Goal: Answer question/provide support

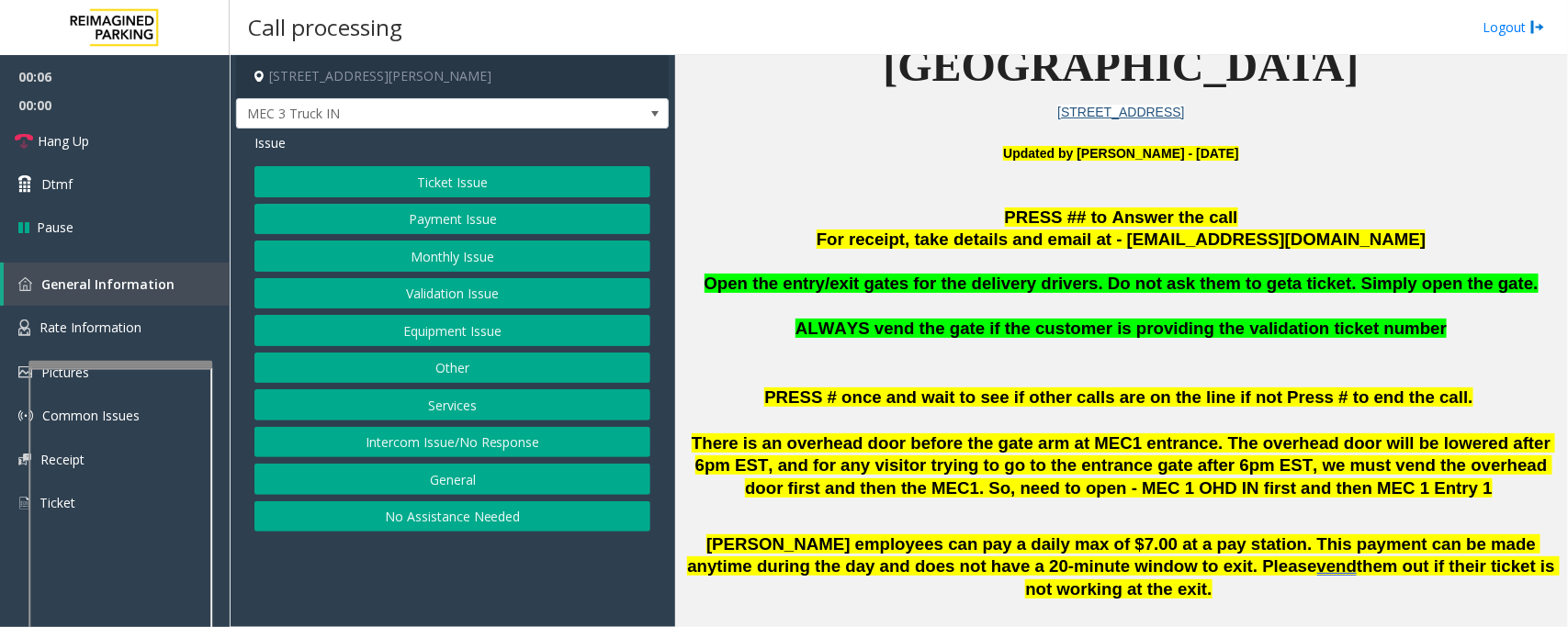
scroll to position [57, 0]
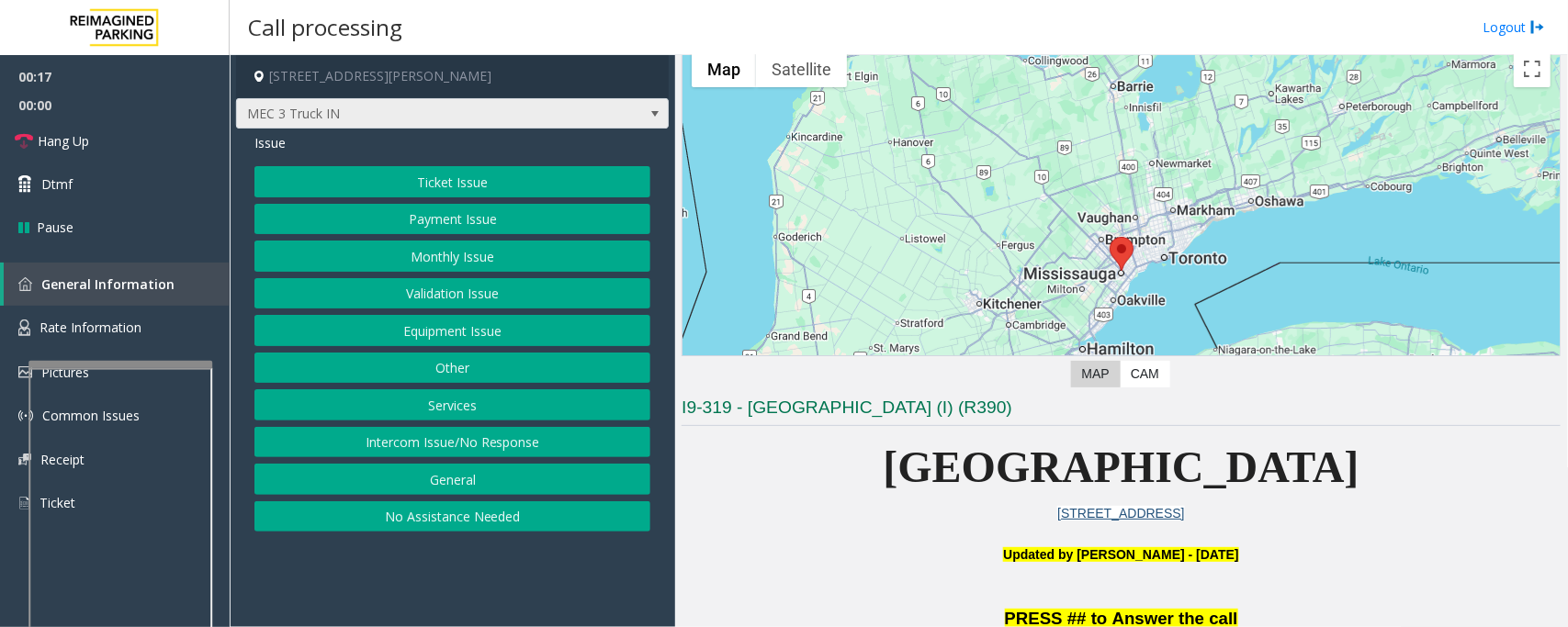
click at [437, 115] on span "MEC 3 Truck IN" at bounding box center [409, 114] width 345 height 30
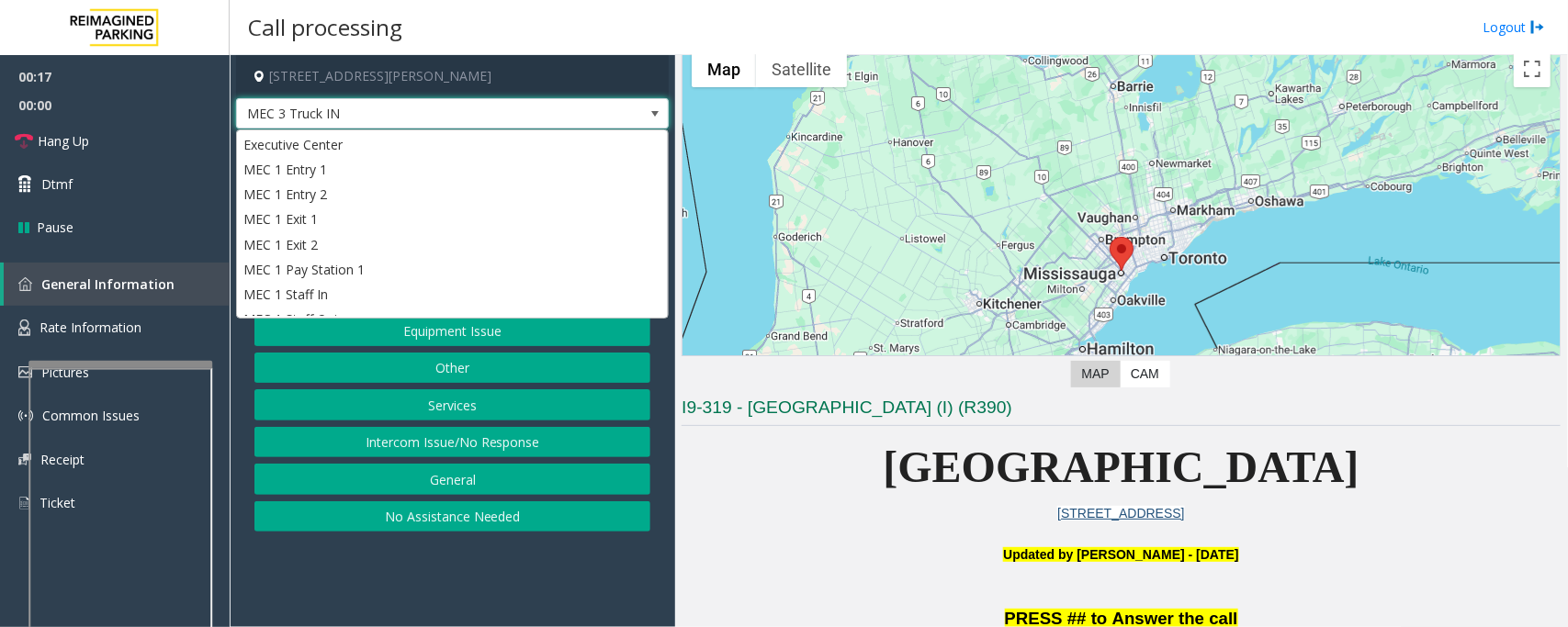
scroll to position [452, 0]
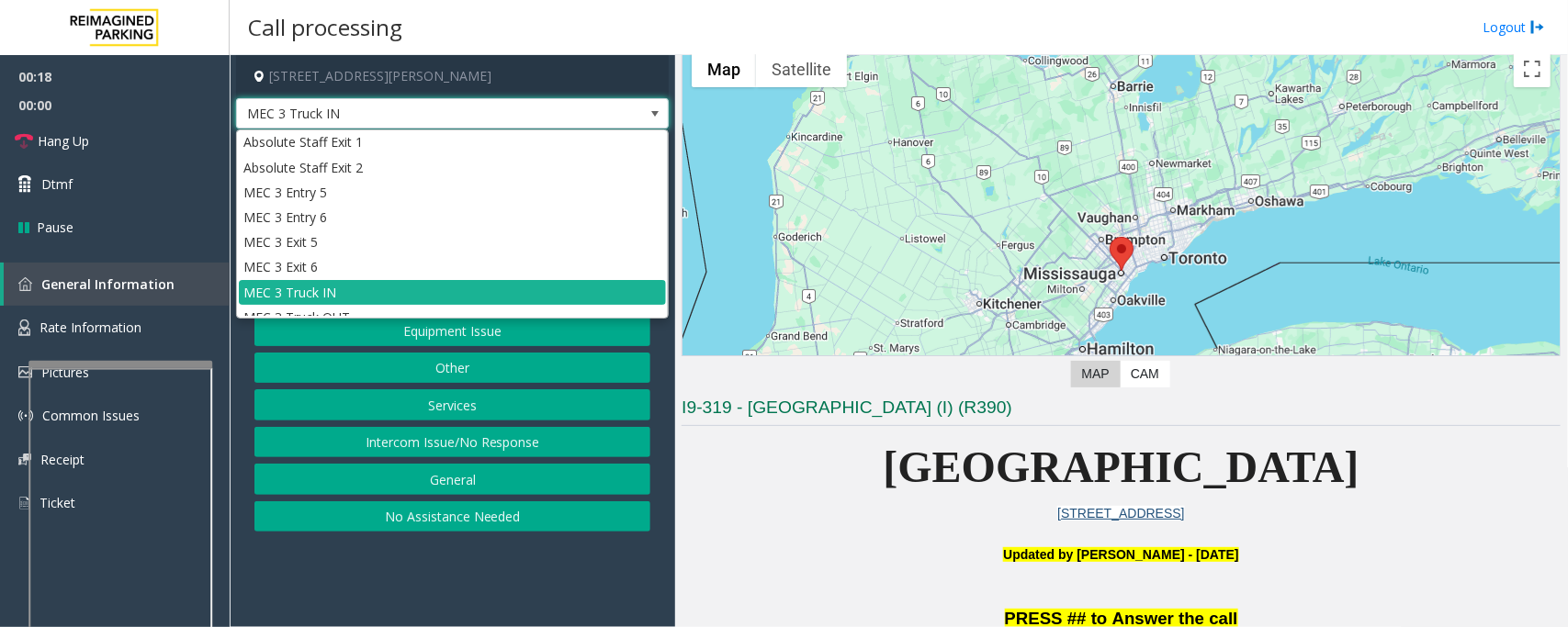
click at [437, 115] on span "MEC 3 Truck IN" at bounding box center [409, 114] width 345 height 30
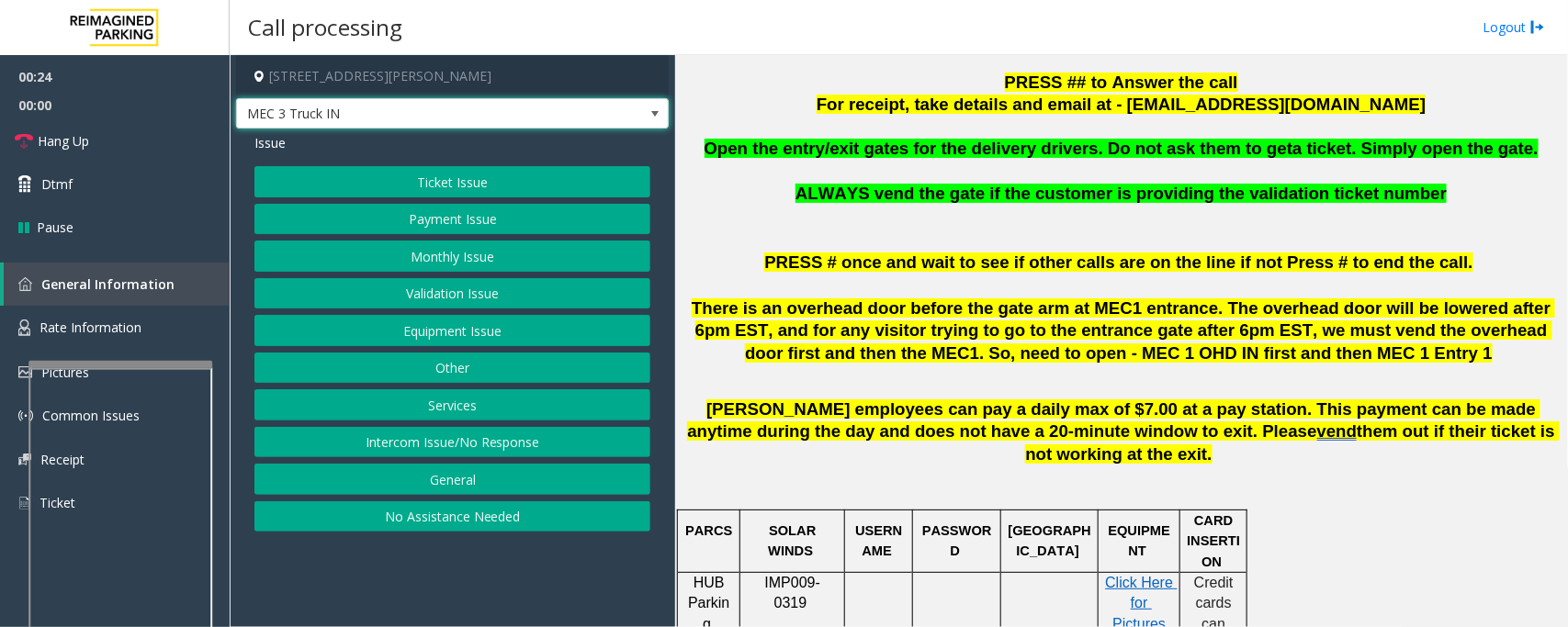
scroll to position [537, 0]
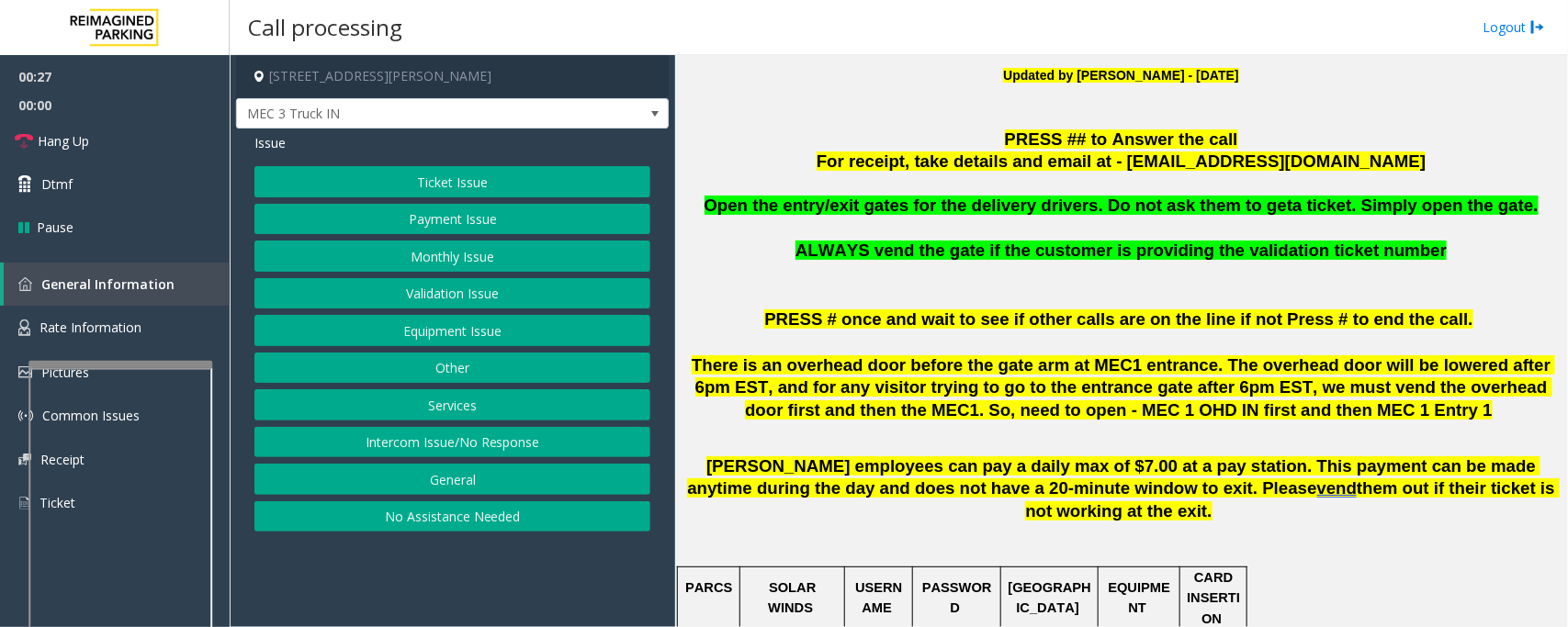
click at [338, 336] on button "Equipment Issue" at bounding box center [452, 331] width 395 height 32
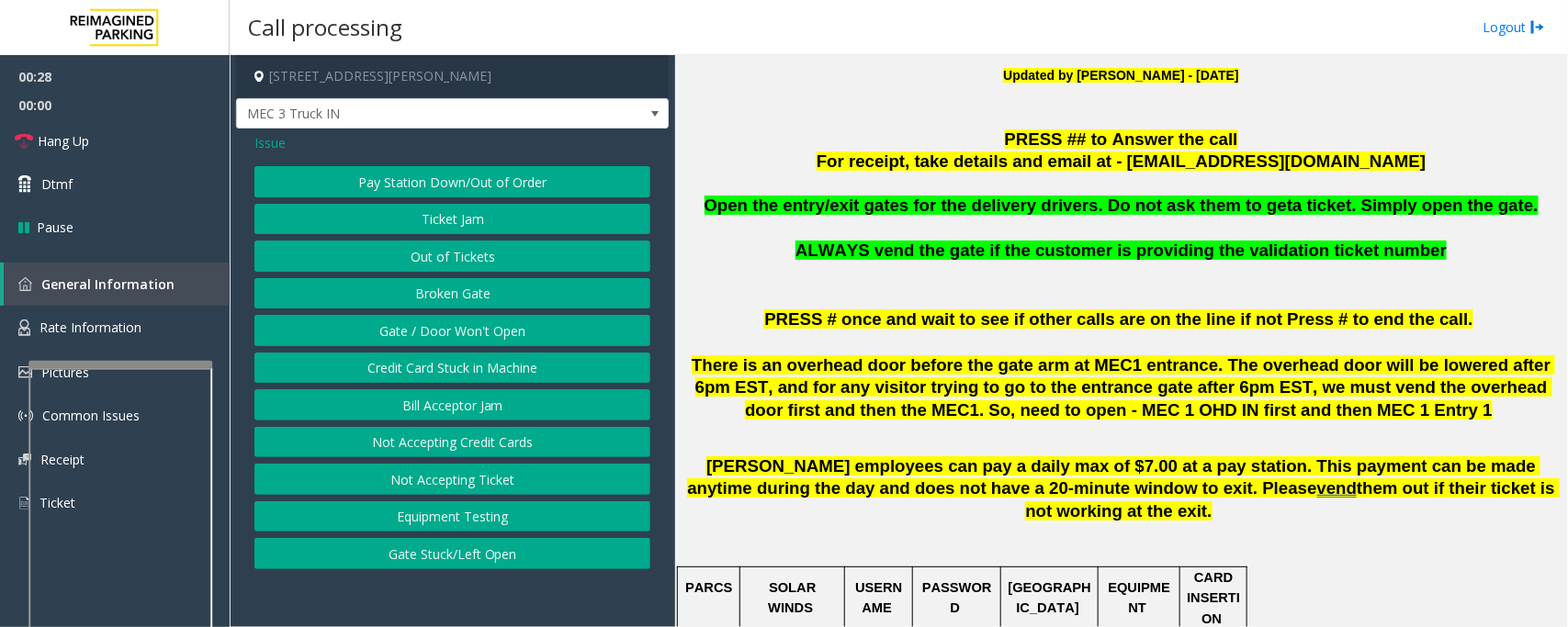
click at [481, 340] on button "Gate / Door Won't Open" at bounding box center [452, 331] width 395 height 32
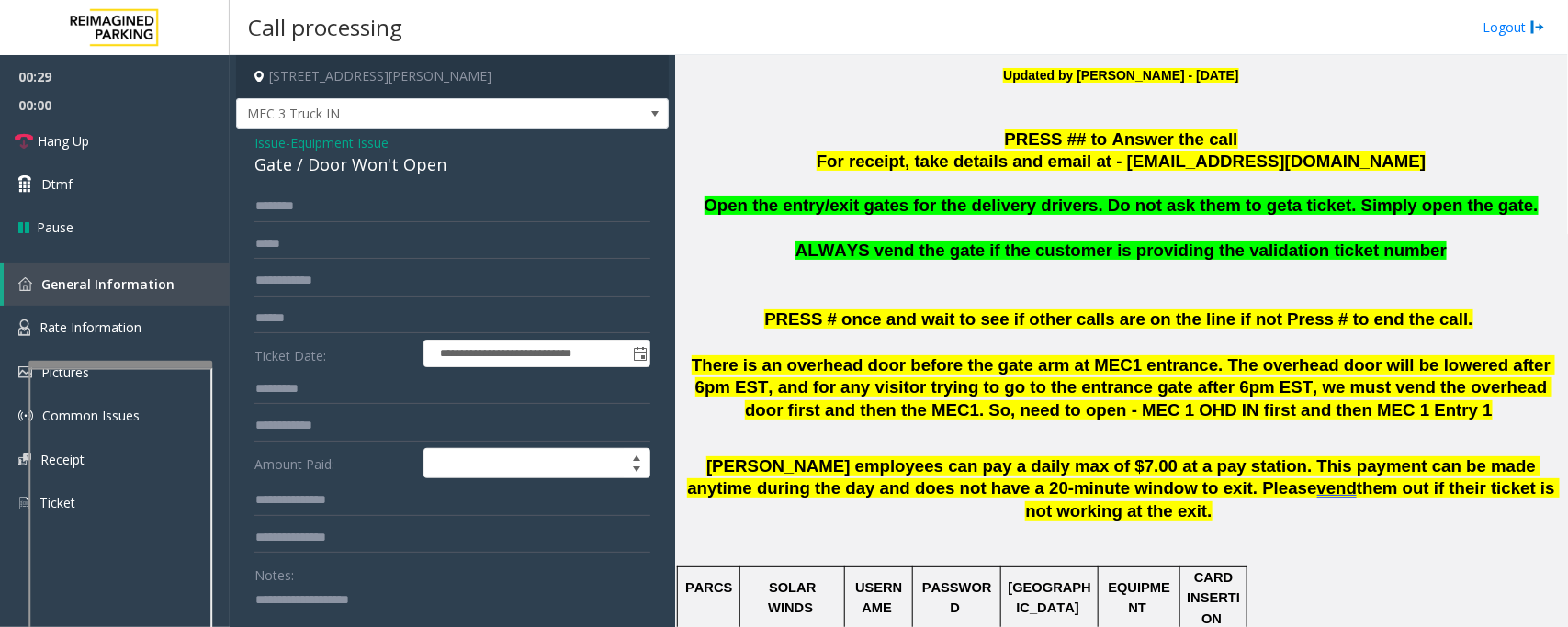
click at [295, 165] on div "Gate / Door Won't Open" at bounding box center [452, 164] width 395 height 25
click at [113, 150] on link "Hang Up" at bounding box center [115, 141] width 230 height 44
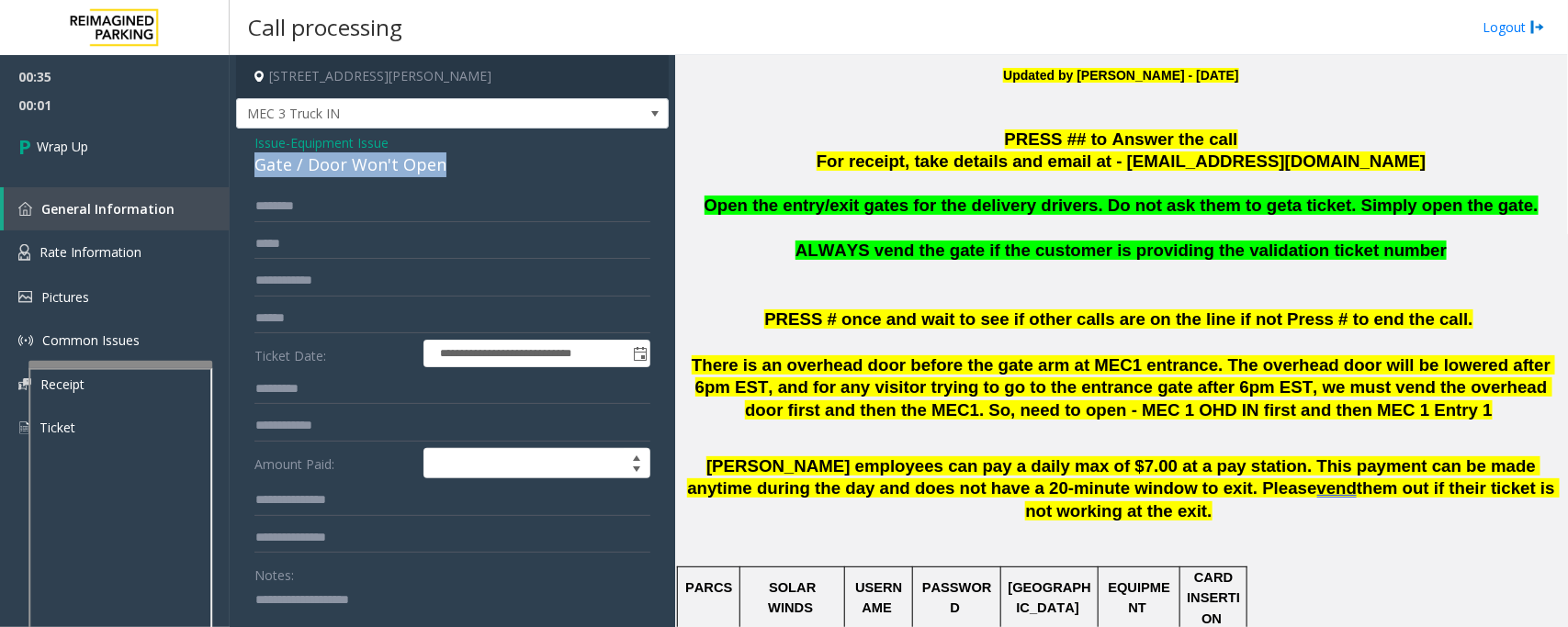
click at [510, 602] on textarea at bounding box center [444, 619] width 380 height 69
paste textarea "**********"
click at [399, 160] on div "Gate / Door Won't Open" at bounding box center [452, 164] width 395 height 25
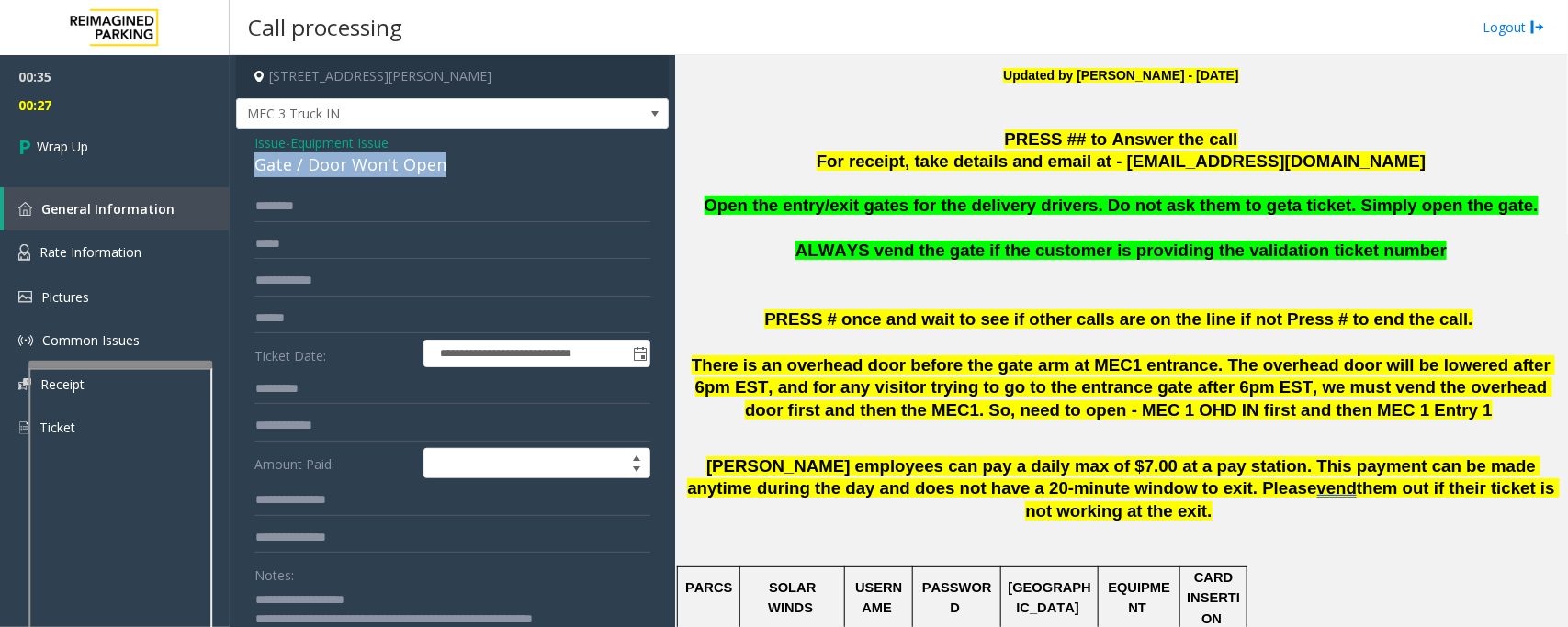
copy div "Gate / Door Won't Open"
drag, startPoint x: 289, startPoint y: 601, endPoint x: 407, endPoint y: 598, distance: 118.0
click at [407, 598] on textarea at bounding box center [444, 619] width 380 height 69
paste textarea "*********"
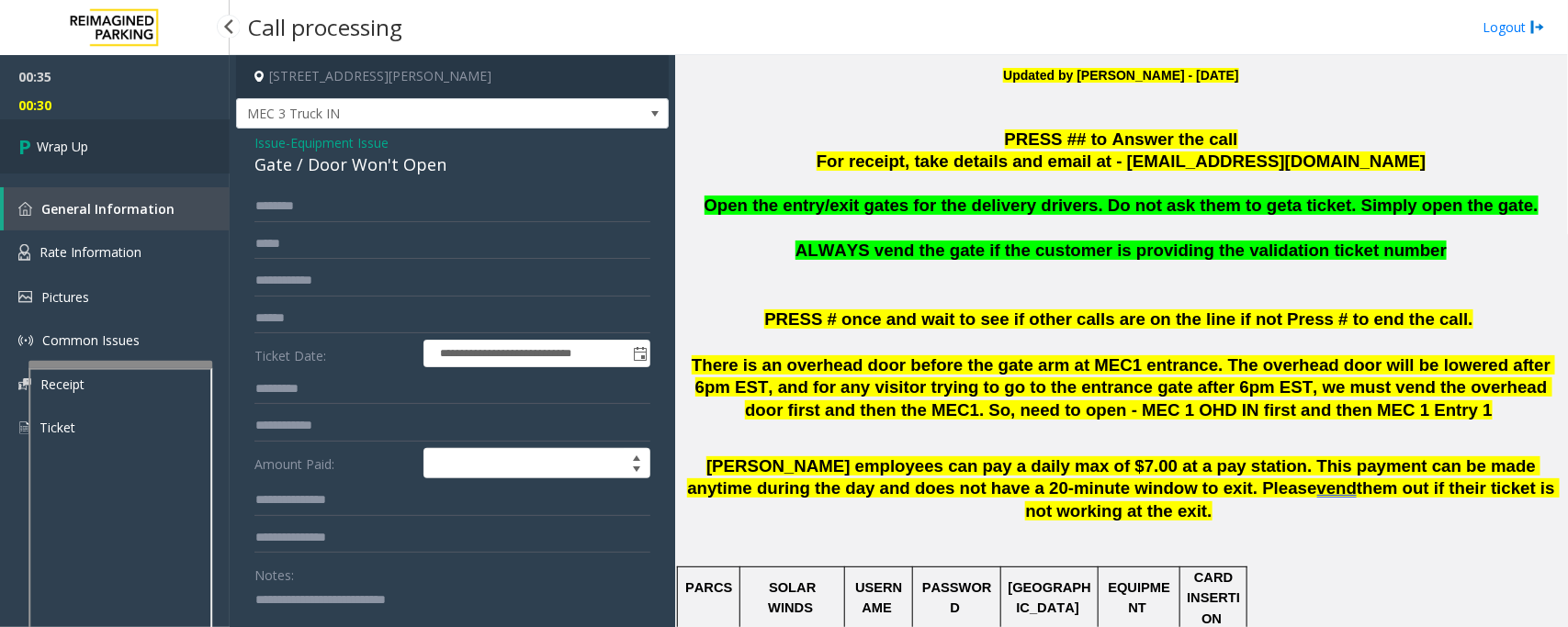
type textarea "**********"
click at [159, 149] on link "Wrap Up" at bounding box center [115, 146] width 230 height 54
